Goal: Find specific page/section: Find specific page/section

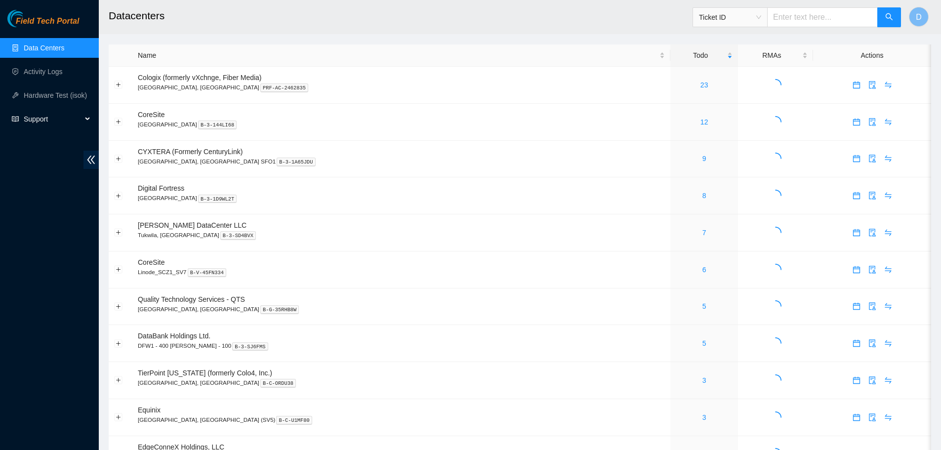
click at [41, 119] on span "Support" at bounding box center [53, 119] width 58 height 20
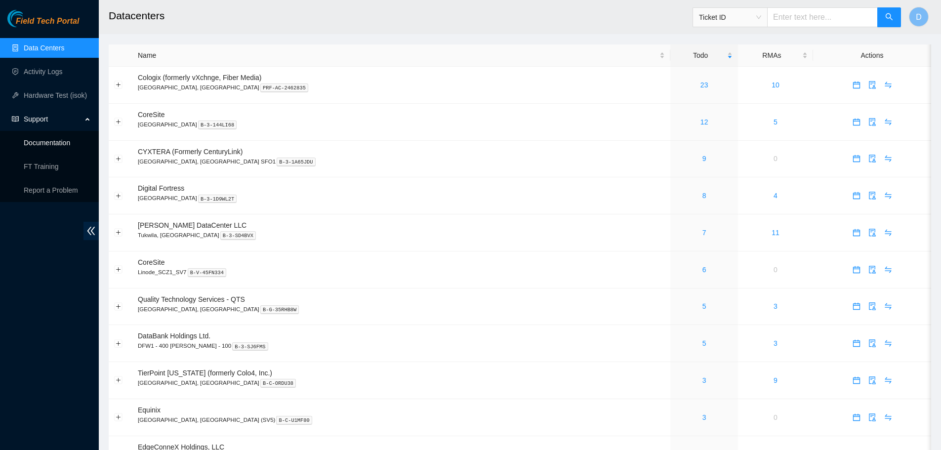
click at [41, 147] on link "Documentation" at bounding box center [47, 143] width 46 height 8
